Goal: Task Accomplishment & Management: Complete application form

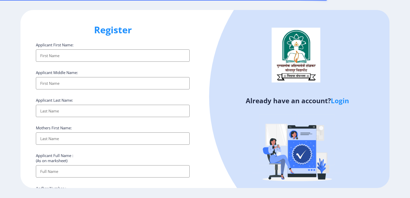
select select
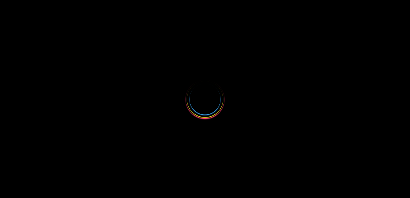
select select
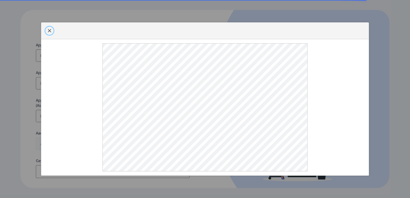
click at [51, 33] on span "button" at bounding box center [49, 31] width 4 height 4
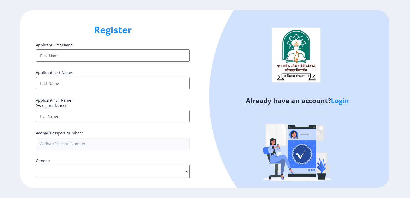
click at [54, 55] on input "Applicant First Name:" at bounding box center [113, 55] width 154 height 12
type input "Gauri"
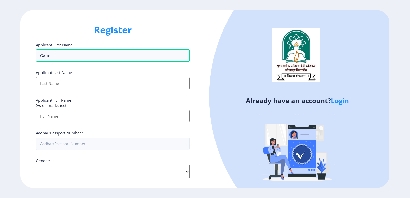
click at [68, 84] on input "Applicant First Name:" at bounding box center [113, 83] width 154 height 12
type input "Gade"
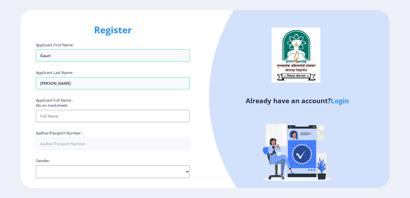
click at [79, 118] on input "Applicant First Name:" at bounding box center [113, 116] width 154 height 12
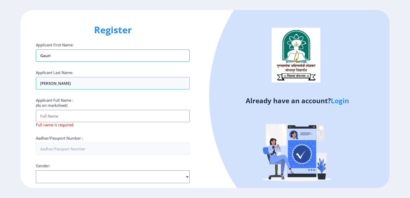
drag, startPoint x: 58, startPoint y: 55, endPoint x: 23, endPoint y: 56, distance: 34.9
click at [23, 56] on div "Register Applicant First Name: Gauri Applicant Last Name: Gade Applicant Full N…" at bounding box center [112, 99] width 184 height 178
type input "DHANASHRI"
drag, startPoint x: 54, startPoint y: 86, endPoint x: 40, endPoint y: 85, distance: 14.6
click at [40, 85] on input "Gade" at bounding box center [113, 83] width 154 height 12
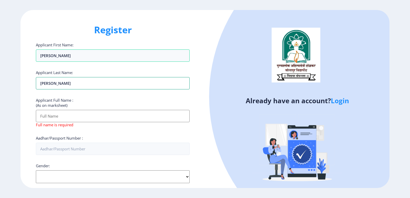
type input "GADE"
click at [68, 116] on input "Applicant First Name:" at bounding box center [113, 116] width 154 height 12
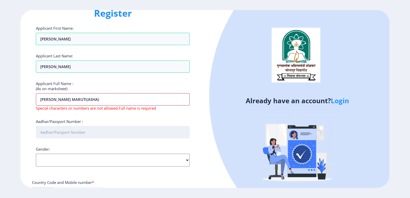
scroll to position [26, 0]
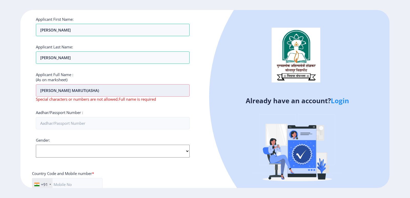
click at [91, 90] on input "GADE DHANASHRI MARUTI(ASHA)" at bounding box center [113, 90] width 154 height 12
click at [104, 90] on input "GADE DHANASHRI MARUTI ASHA)" at bounding box center [113, 90] width 154 height 12
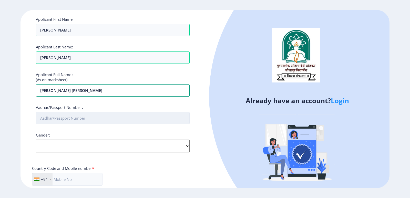
type input "GADE DHANASHRI MARUTI ASHA"
click at [83, 117] on input "Aadhar/Passport Number :" at bounding box center [113, 118] width 154 height 12
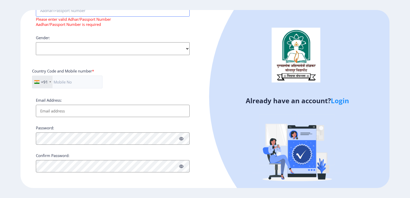
scroll to position [0, 0]
